Goal: Obtain resource: Obtain resource

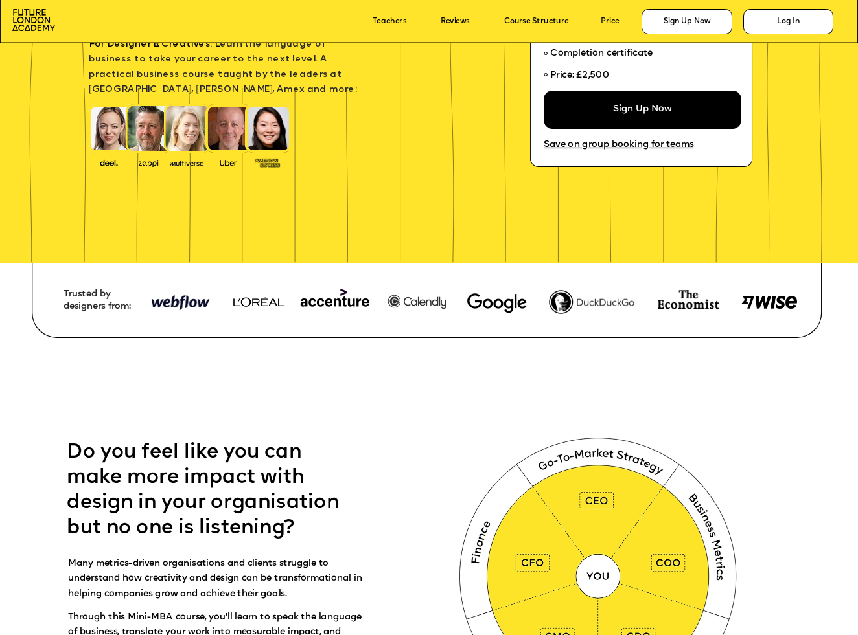
scroll to position [304, 0]
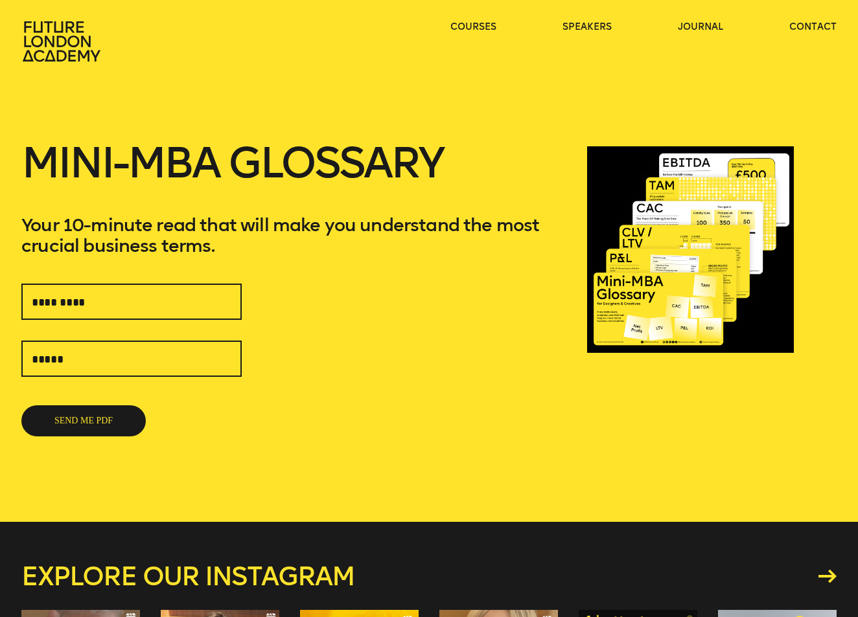
type input "**********"
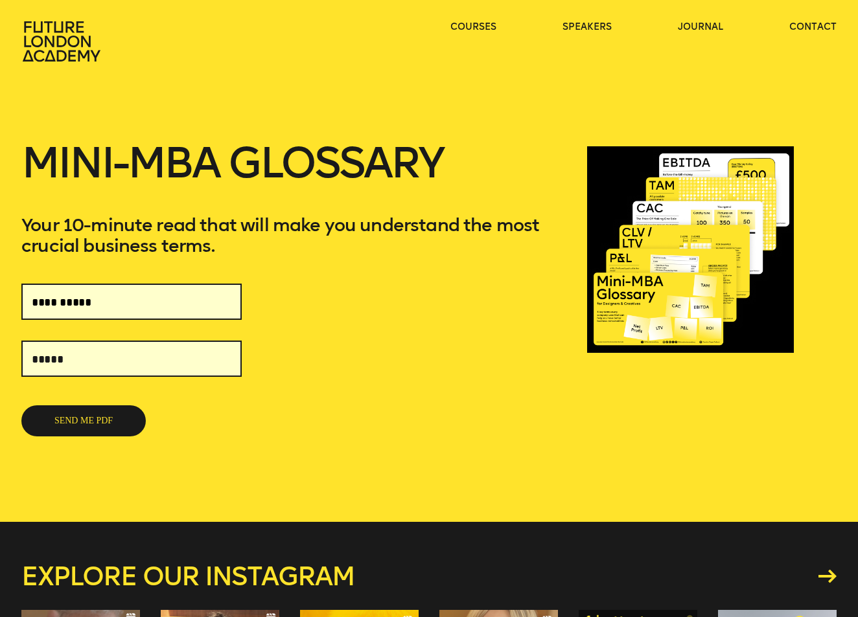
type input "**********"
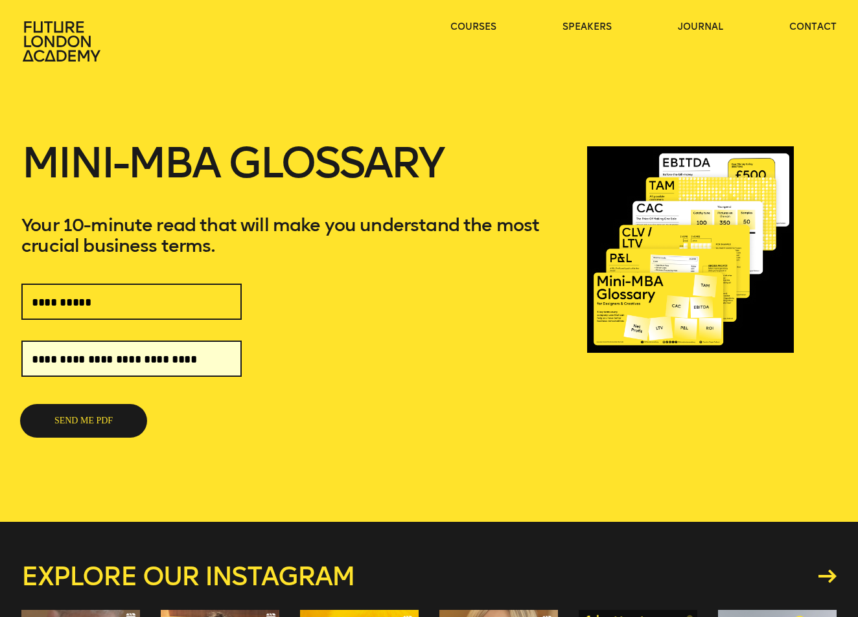
click at [93, 421] on button "SEND ME PDF" at bounding box center [83, 420] width 124 height 31
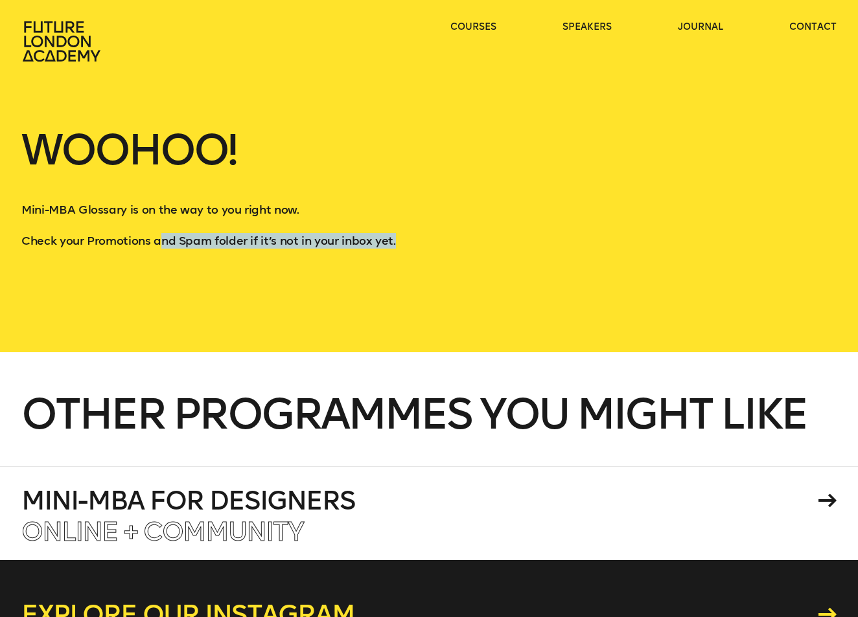
drag, startPoint x: 161, startPoint y: 243, endPoint x: 404, endPoint y: 272, distance: 244.0
click at [400, 267] on div "Woohoo! Mini-MBA Glossary is on the way to you right now. Check your Promotions…" at bounding box center [429, 176] width 858 height 352
click at [404, 273] on div "Woohoo! Mini-MBA Glossary is on the way to you right now. Check your Promotions…" at bounding box center [429, 176] width 858 height 352
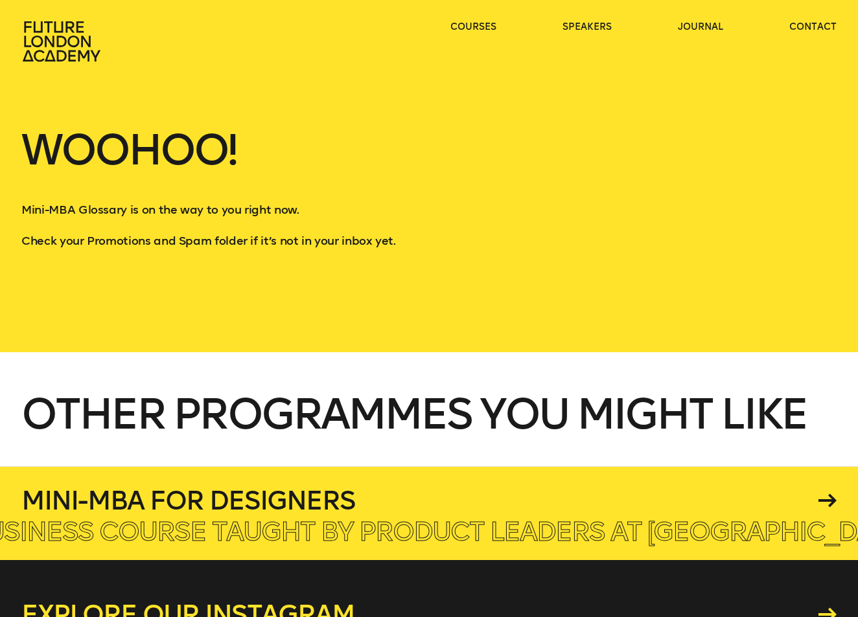
scroll to position [0, 1]
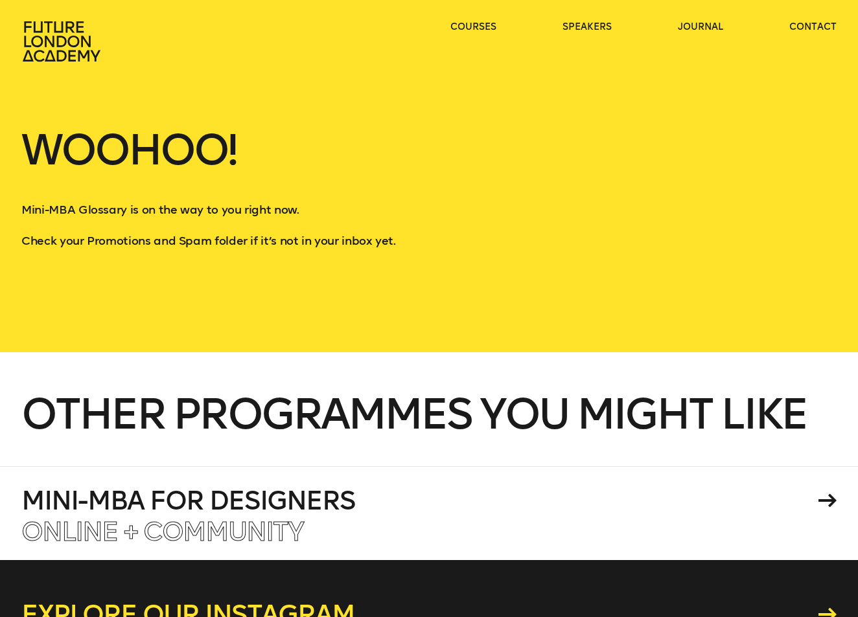
scroll to position [0, 0]
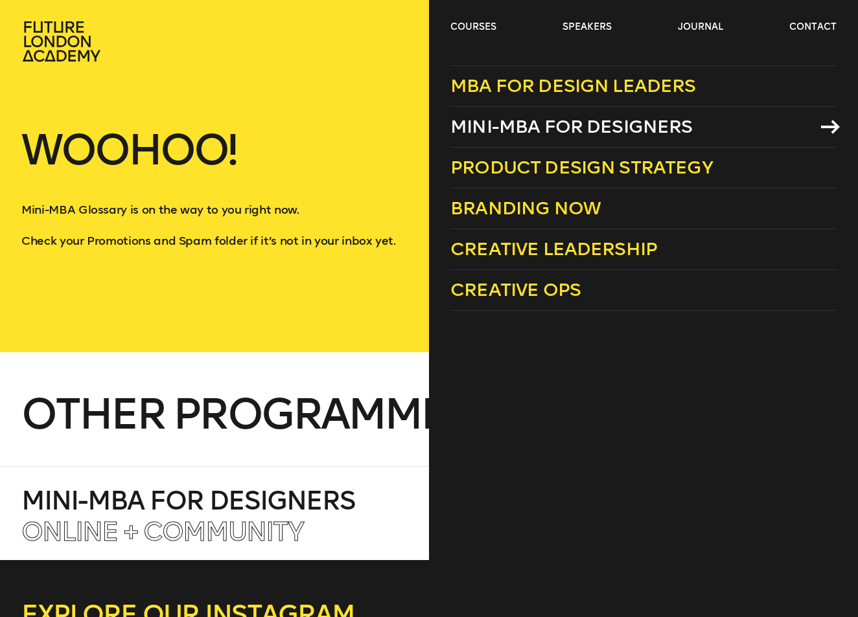
click at [475, 131] on span "Mini-MBA for Designers" at bounding box center [571, 126] width 242 height 21
click at [473, 122] on span "Mini-MBA for Designers" at bounding box center [571, 126] width 242 height 21
click at [485, 30] on link "courses" at bounding box center [473, 27] width 46 height 13
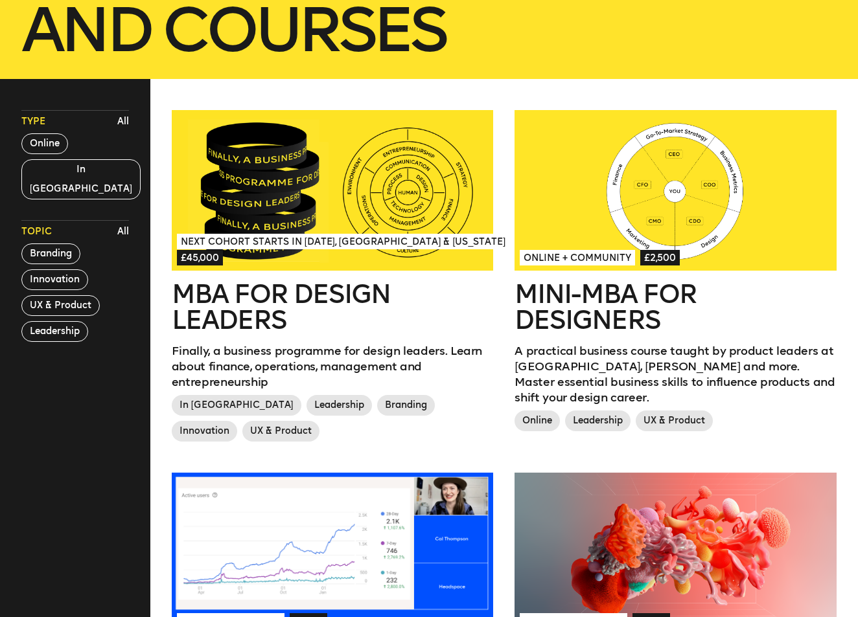
scroll to position [358, 0]
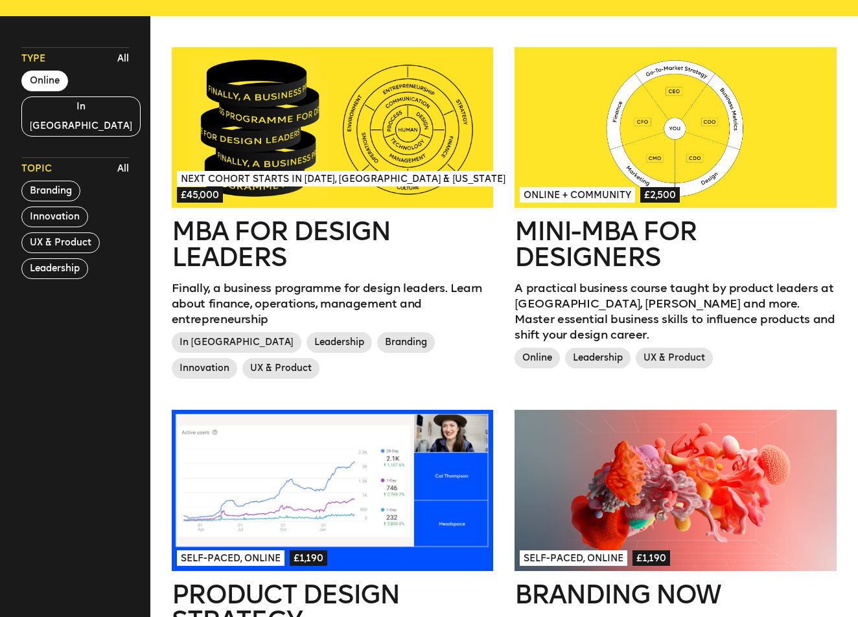
click at [38, 79] on button "Online" at bounding box center [44, 81] width 47 height 21
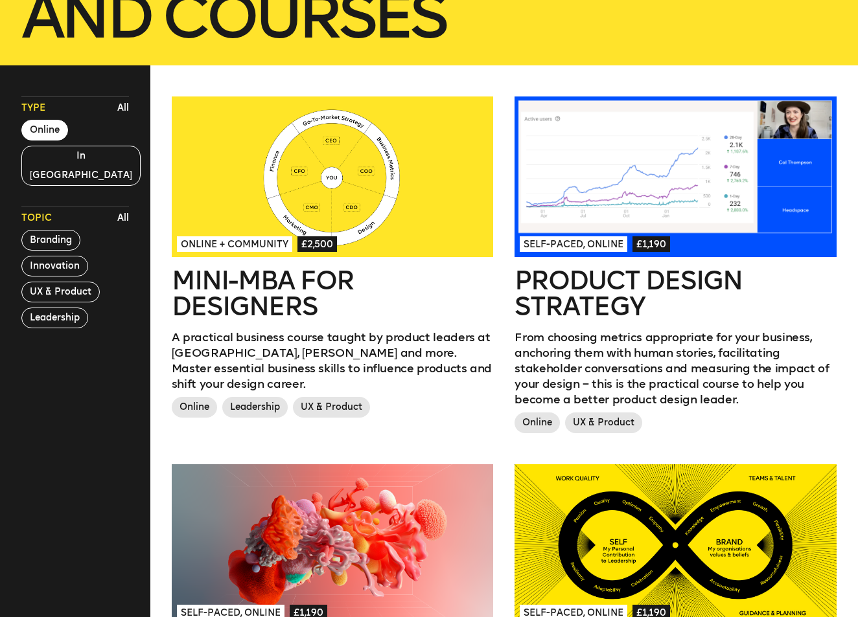
scroll to position [227, 0]
